Goal: Information Seeking & Learning: Learn about a topic

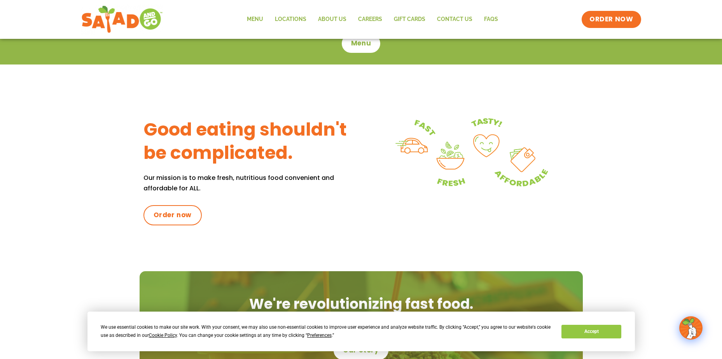
scroll to position [467, 0]
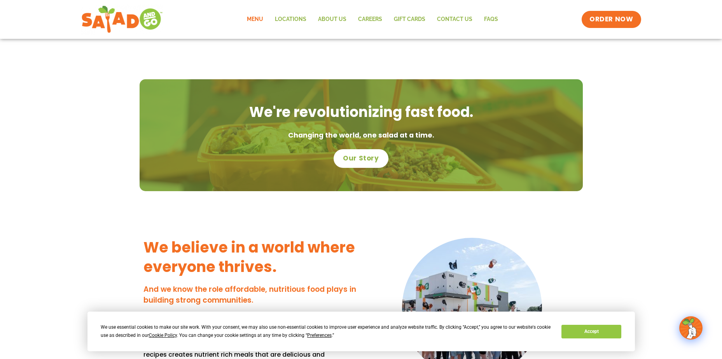
click at [257, 20] on link "Menu" at bounding box center [255, 19] width 28 height 18
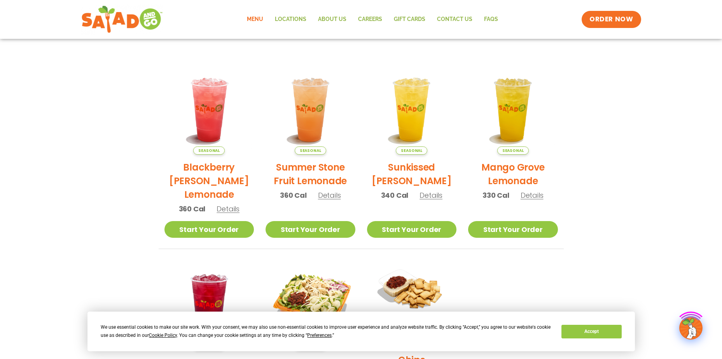
scroll to position [156, 0]
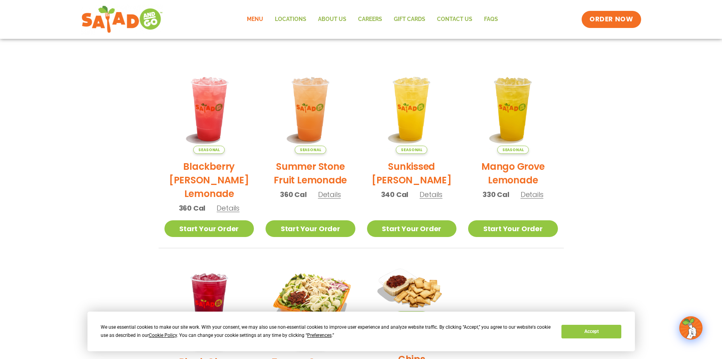
click at [228, 211] on span "Details" at bounding box center [228, 208] width 23 height 10
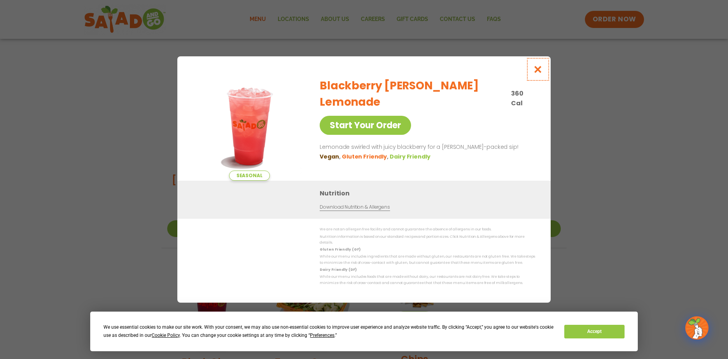
click at [539, 72] on icon "Close modal" at bounding box center [538, 69] width 10 height 8
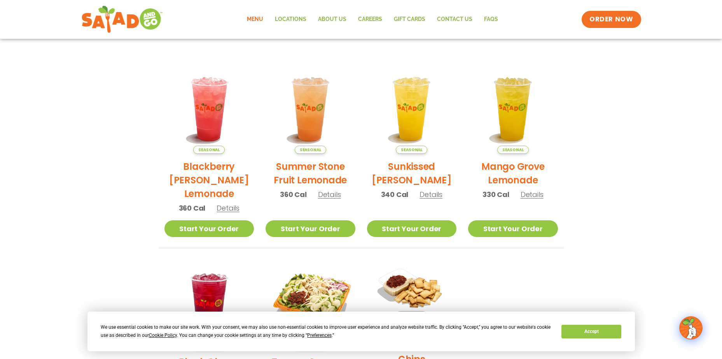
click at [332, 195] on span "Details" at bounding box center [329, 195] width 23 height 10
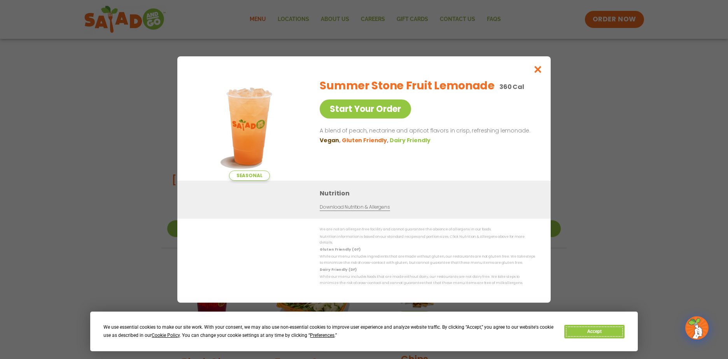
click at [591, 334] on button "Accept" at bounding box center [594, 332] width 60 height 14
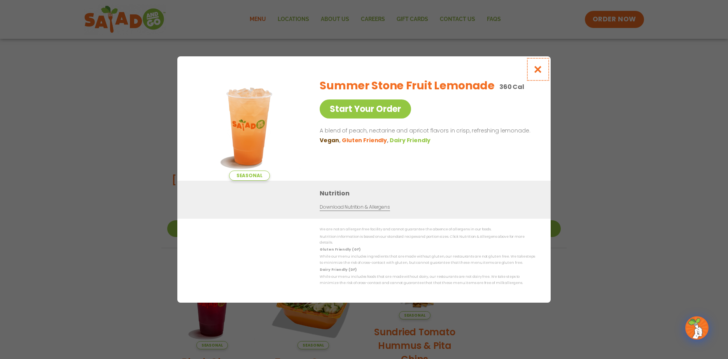
click at [535, 73] on icon "Close modal" at bounding box center [538, 69] width 10 height 8
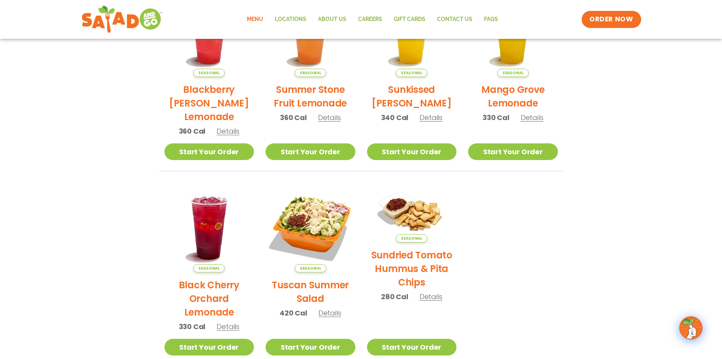
scroll to position [233, 0]
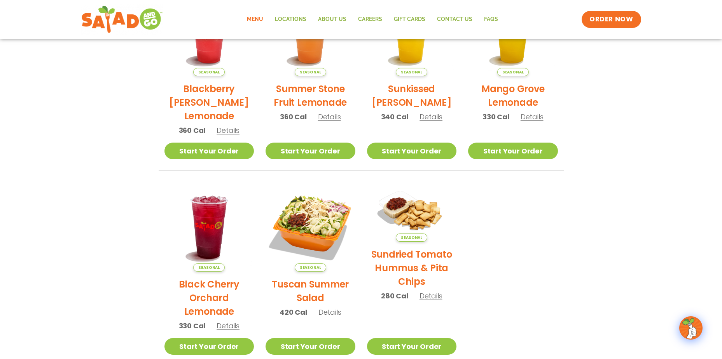
click at [227, 324] on span "Details" at bounding box center [228, 326] width 23 height 10
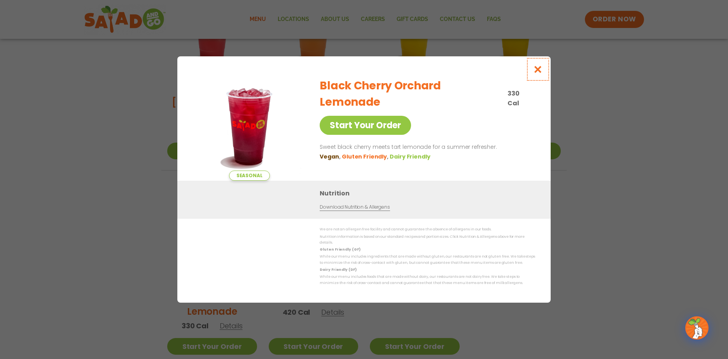
click at [536, 72] on icon "Close modal" at bounding box center [538, 69] width 10 height 8
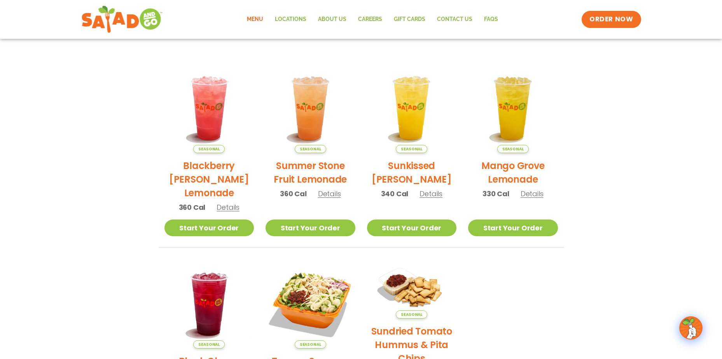
scroll to position [156, 0]
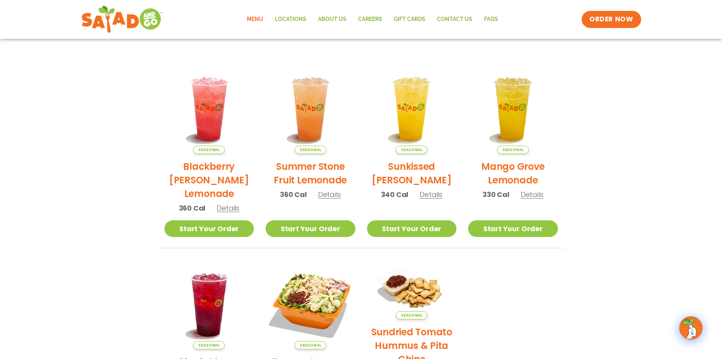
click at [429, 194] on span "Details" at bounding box center [431, 195] width 23 height 10
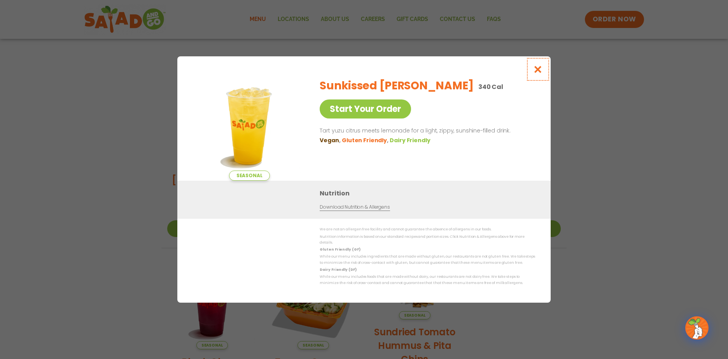
click at [534, 72] on icon "Close modal" at bounding box center [538, 69] width 10 height 8
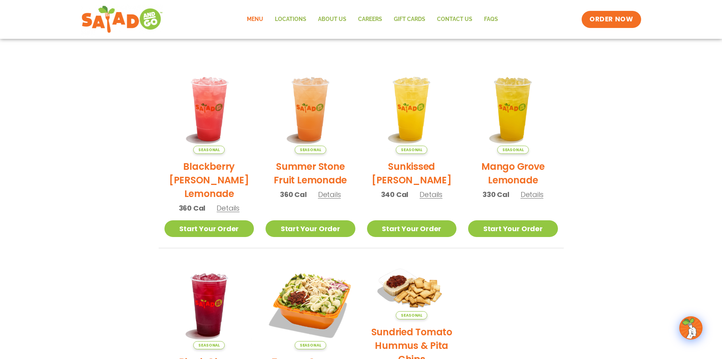
click at [326, 195] on span "Details" at bounding box center [329, 195] width 23 height 10
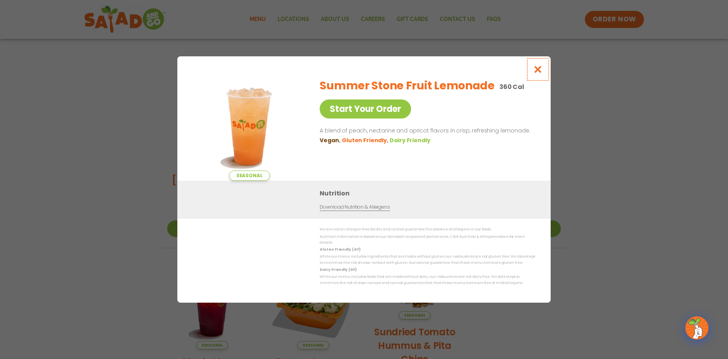
click at [534, 73] on icon "Close modal" at bounding box center [538, 69] width 10 height 8
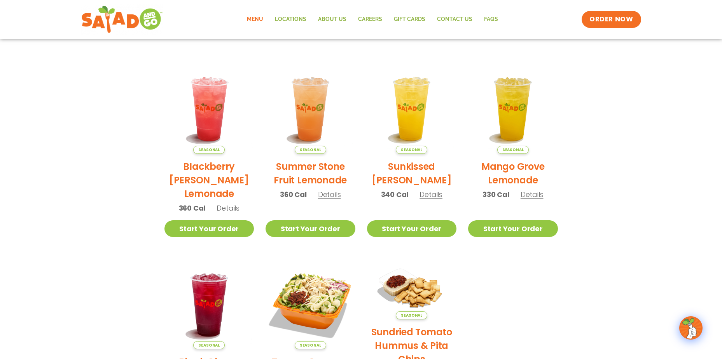
click at [529, 198] on span "Details" at bounding box center [532, 195] width 23 height 10
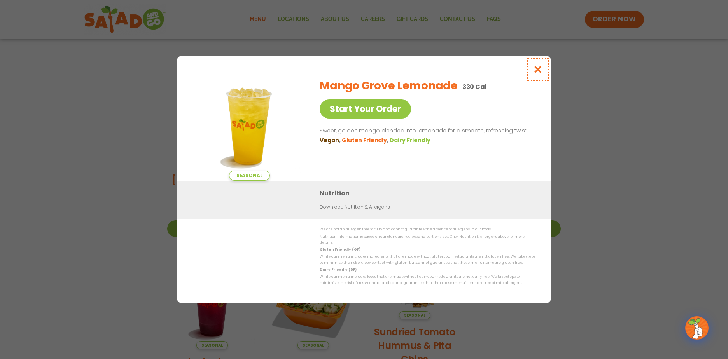
click at [534, 73] on icon "Close modal" at bounding box center [538, 69] width 10 height 8
